Goal: Go to known website: Access a specific website the user already knows

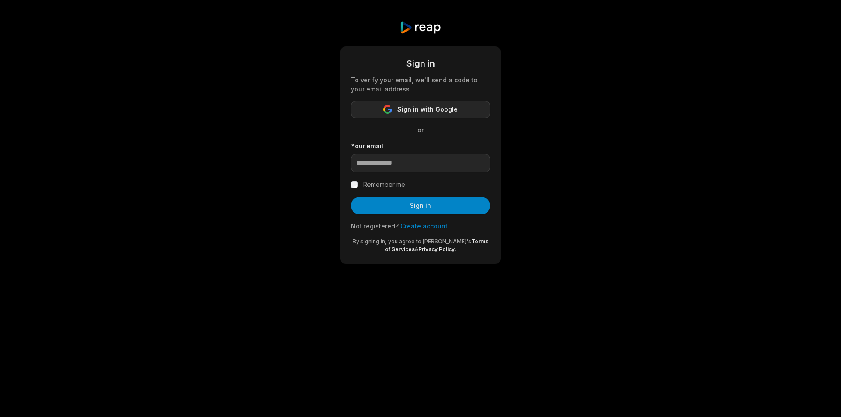
click at [430, 110] on span "Sign in with Google" at bounding box center [427, 109] width 60 height 11
